Goal: Communication & Community: Connect with others

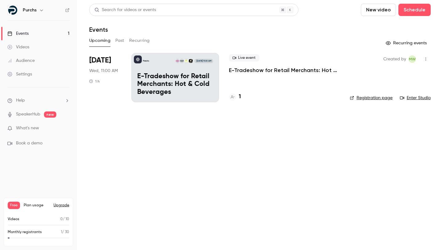
click at [182, 67] on div "Purchs [DATE] 11:00 AM E-Tradeshow for Retail Merchants: Hot & Cold Beverages" at bounding box center [176, 77] width 88 height 49
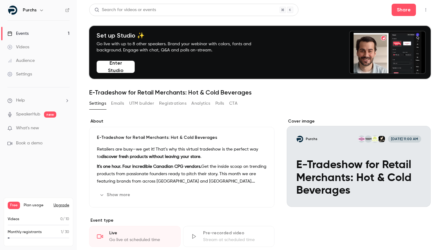
click at [426, 8] on icon "button" at bounding box center [426, 9] width 1 height 3
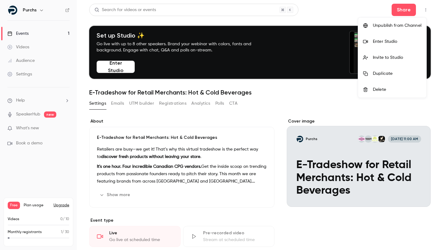
click at [381, 56] on div "Invite to Studio" at bounding box center [397, 58] width 49 height 6
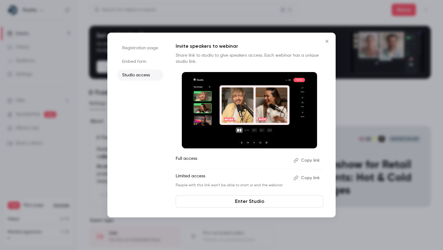
click at [328, 43] on icon "Close" at bounding box center [327, 41] width 7 height 5
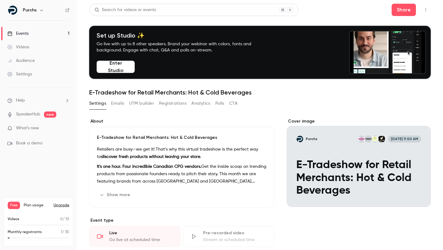
click at [424, 9] on icon "button" at bounding box center [426, 10] width 5 height 4
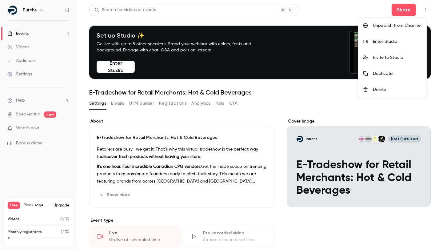
click at [381, 57] on div "Invite to Studio" at bounding box center [397, 58] width 49 height 6
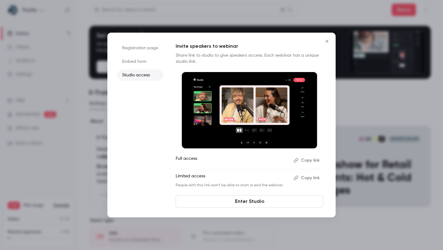
click at [302, 178] on button "Copy link" at bounding box center [307, 178] width 32 height 10
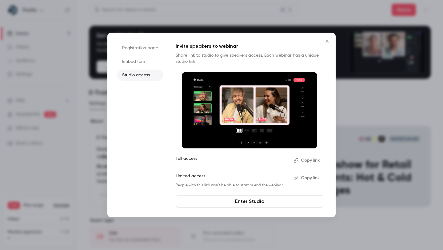
click at [324, 43] on icon "Close" at bounding box center [327, 41] width 7 height 5
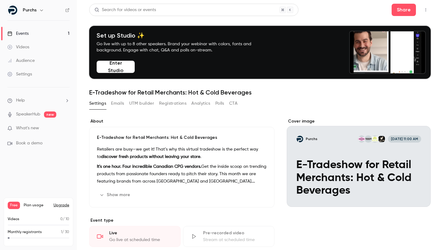
click at [424, 9] on icon "button" at bounding box center [426, 10] width 5 height 4
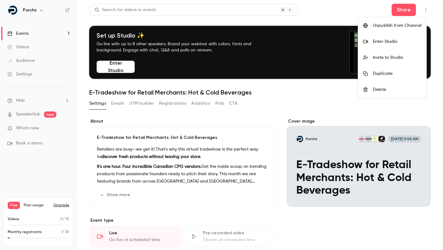
click at [387, 38] on li "Enter Studio" at bounding box center [392, 42] width 68 height 16
